Goal: Task Accomplishment & Management: Manage account settings

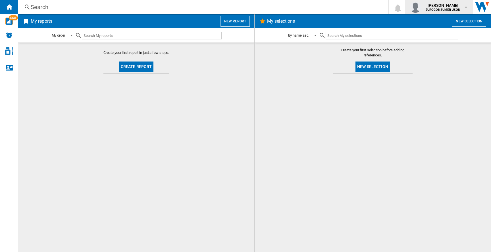
click at [455, 11] on b "EUROCONSUMER JSON" at bounding box center [442, 10] width 35 height 4
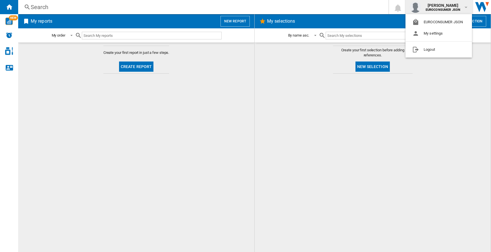
click at [396, 131] on md-backdrop at bounding box center [245, 126] width 491 height 252
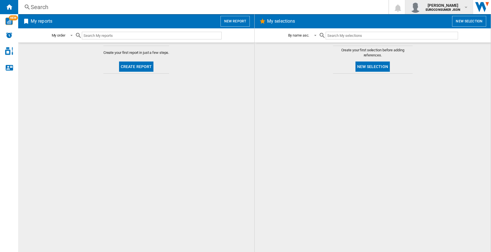
click at [429, 4] on span "[PERSON_NAME]" at bounding box center [442, 6] width 35 height 6
click at [424, 51] on button "Logout" at bounding box center [438, 49] width 66 height 11
